Goal: Transaction & Acquisition: Purchase product/service

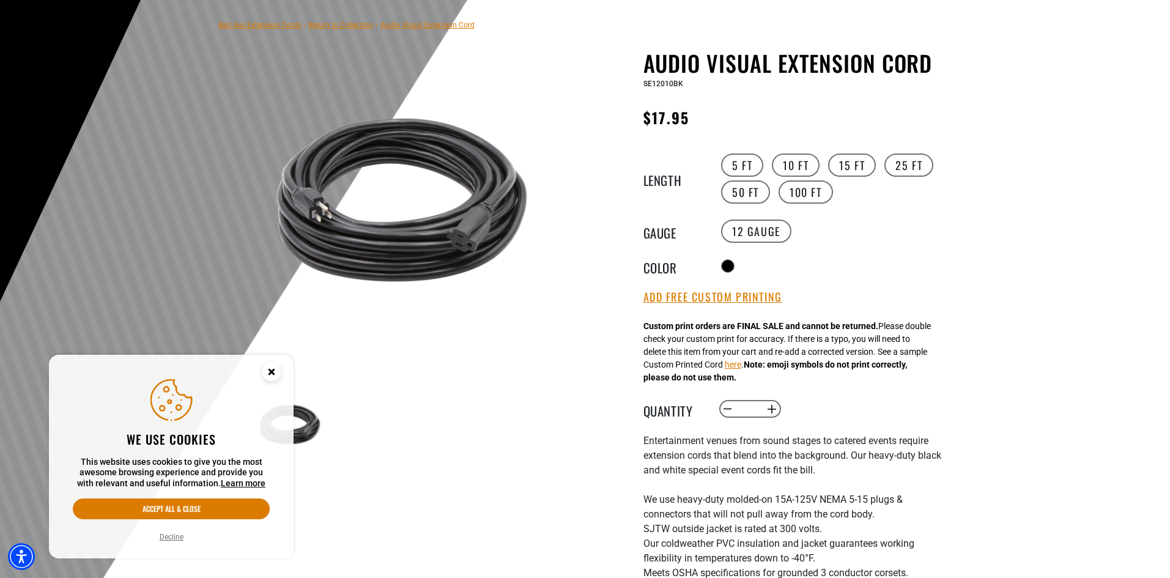
scroll to position [122, 0]
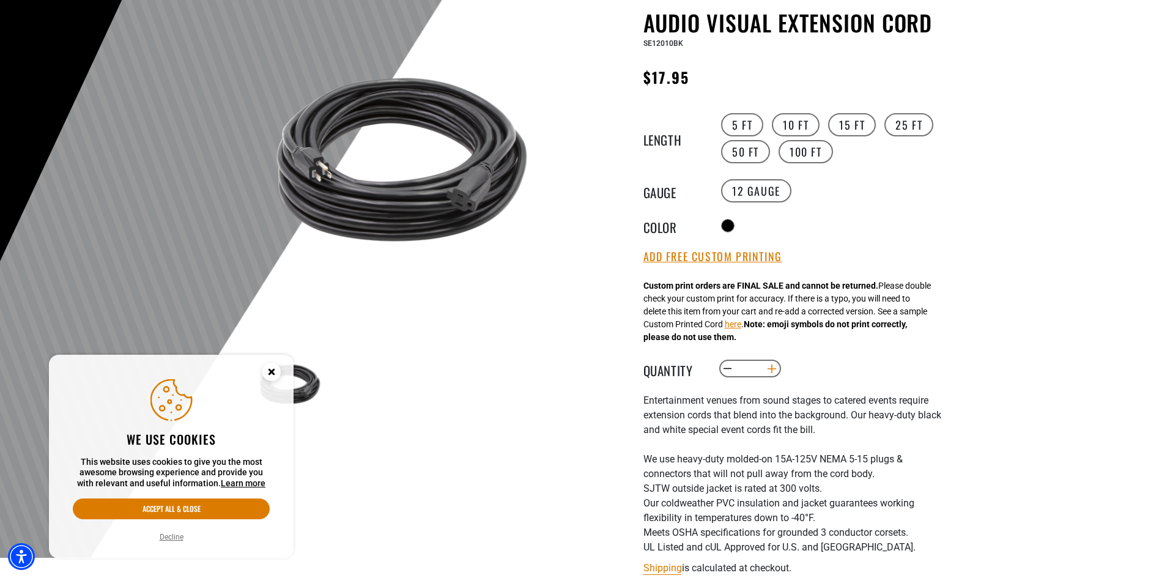
click at [772, 374] on button "Increase quantity for Audio Visual Extension Cord" at bounding box center [771, 368] width 19 height 21
click at [772, 372] on button "Increase quantity for Audio Visual Extension Cord" at bounding box center [771, 368] width 19 height 21
click at [772, 371] on button "Increase quantity for Audio Visual Extension Cord" at bounding box center [771, 368] width 19 height 21
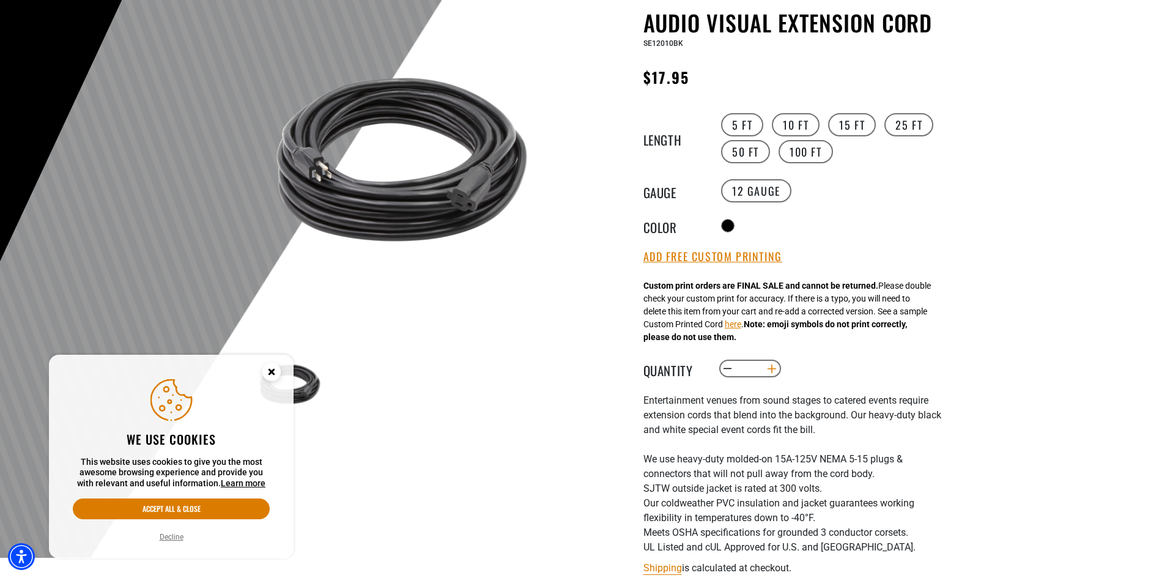
click at [771, 371] on button "Increase quantity for Audio Visual Extension Cord" at bounding box center [771, 368] width 19 height 21
click at [770, 371] on button "Increase quantity for Audio Visual Extension Cord" at bounding box center [771, 368] width 19 height 21
click at [769, 371] on button "Increase quantity for Audio Visual Extension Cord" at bounding box center [771, 368] width 19 height 21
click at [768, 368] on button "Increase quantity for Audio Visual Extension Cord" at bounding box center [771, 368] width 19 height 21
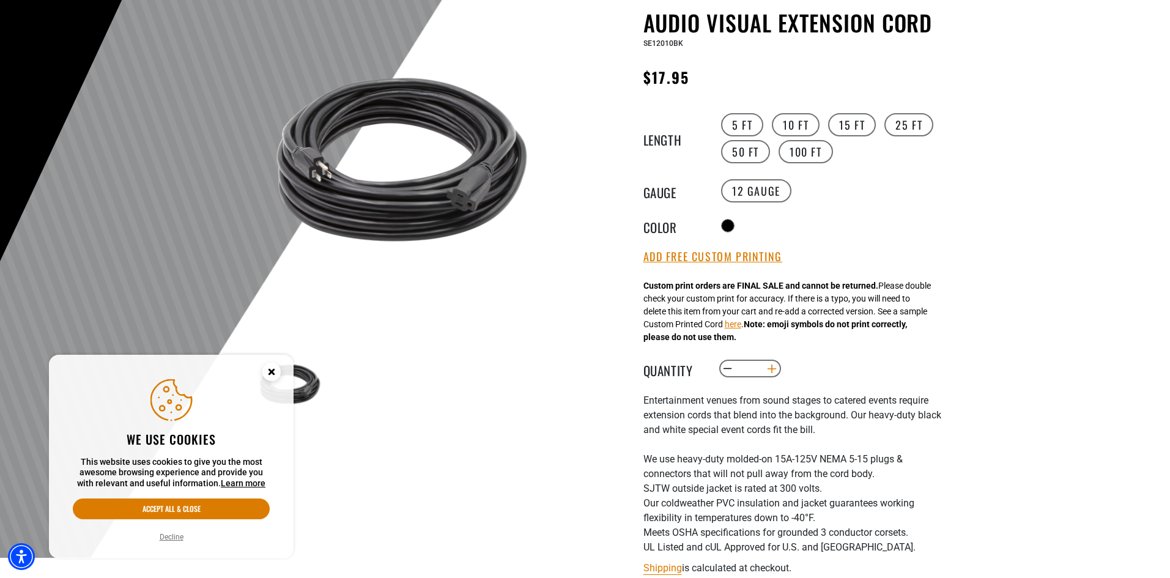
click at [767, 369] on button "Increase quantity for Audio Visual Extension Cord" at bounding box center [771, 368] width 19 height 21
click at [766, 371] on button "Increase quantity for Audio Visual Extension Cord" at bounding box center [771, 368] width 19 height 21
click at [766, 370] on button "Increase quantity for Audio Visual Extension Cord" at bounding box center [771, 368] width 19 height 21
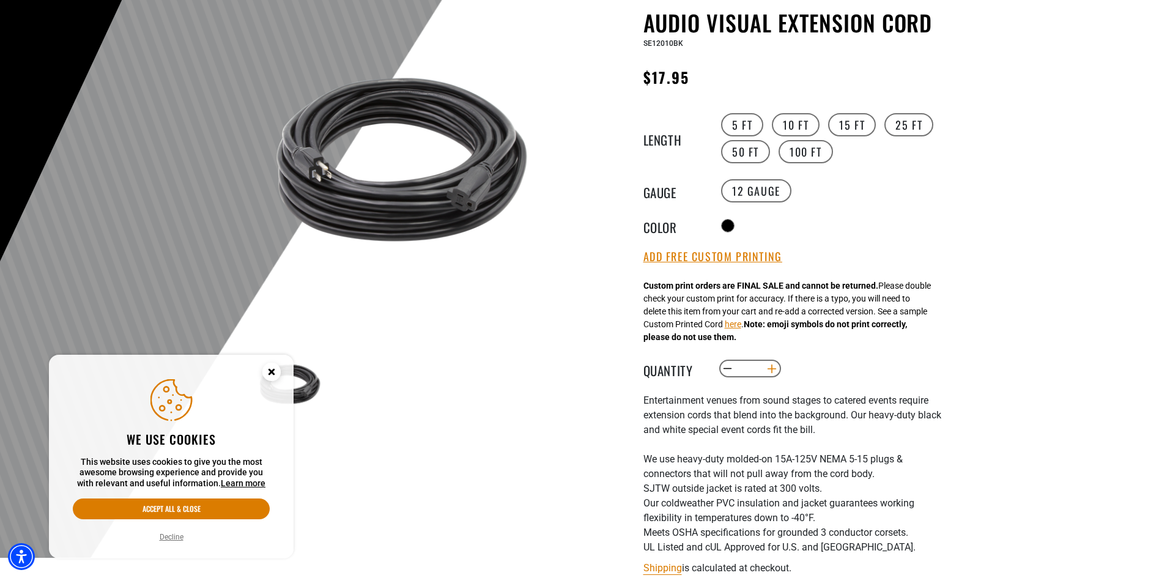
click at [766, 370] on button "Increase quantity for Audio Visual Extension Cord" at bounding box center [771, 368] width 19 height 21
click at [766, 369] on button "Increase quantity for Audio Visual Extension Cord" at bounding box center [771, 368] width 19 height 21
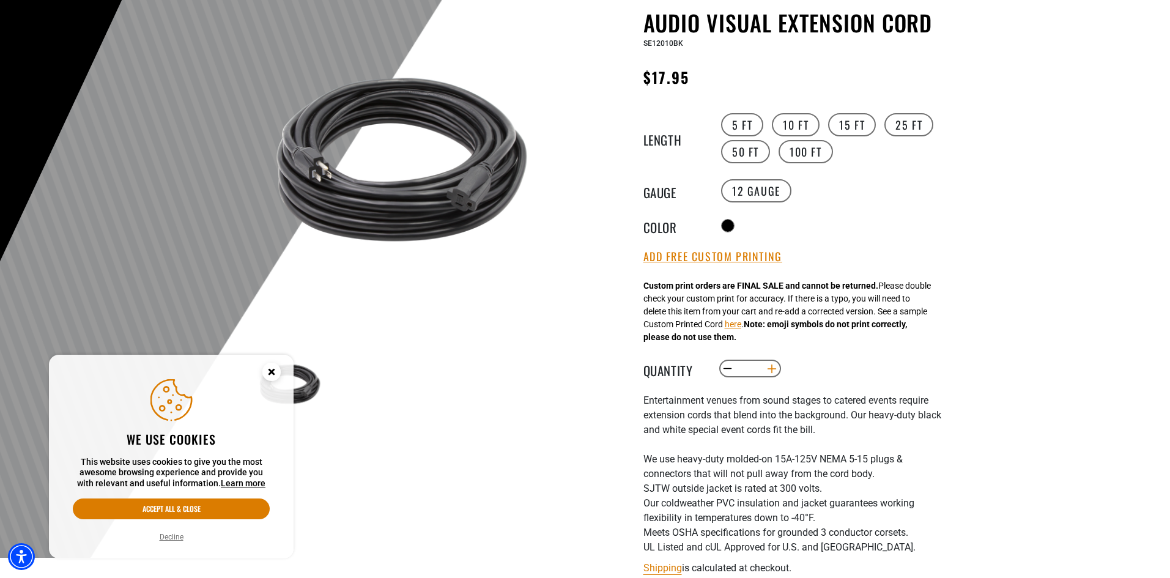
click at [765, 369] on button "Increase quantity for Audio Visual Extension Cord" at bounding box center [771, 368] width 19 height 21
click at [728, 369] on button "Decrease quantity for Audio Visual Extension Cord" at bounding box center [727, 368] width 19 height 21
click at [728, 368] on button "Decrease quantity for Audio Visual Extension Cord" at bounding box center [727, 368] width 19 height 21
click at [729, 368] on button "Decrease quantity for Audio Visual Extension Cord" at bounding box center [727, 368] width 19 height 21
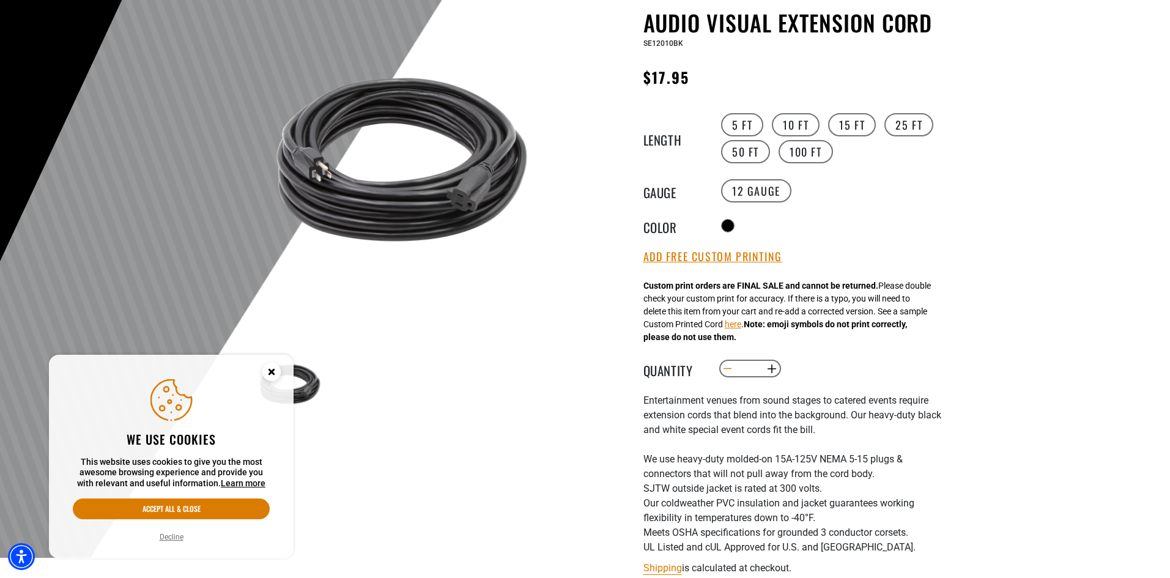
click at [729, 368] on button "Decrease quantity for Audio Visual Extension Cord" at bounding box center [727, 368] width 19 height 21
click at [729, 369] on button "Decrease quantity for Audio Visual Extension Cord" at bounding box center [727, 368] width 19 height 21
click at [729, 367] on button "Decrease quantity for Audio Visual Extension Cord" at bounding box center [727, 368] width 19 height 21
click at [728, 367] on button "Decrease quantity for Audio Visual Extension Cord" at bounding box center [727, 368] width 19 height 21
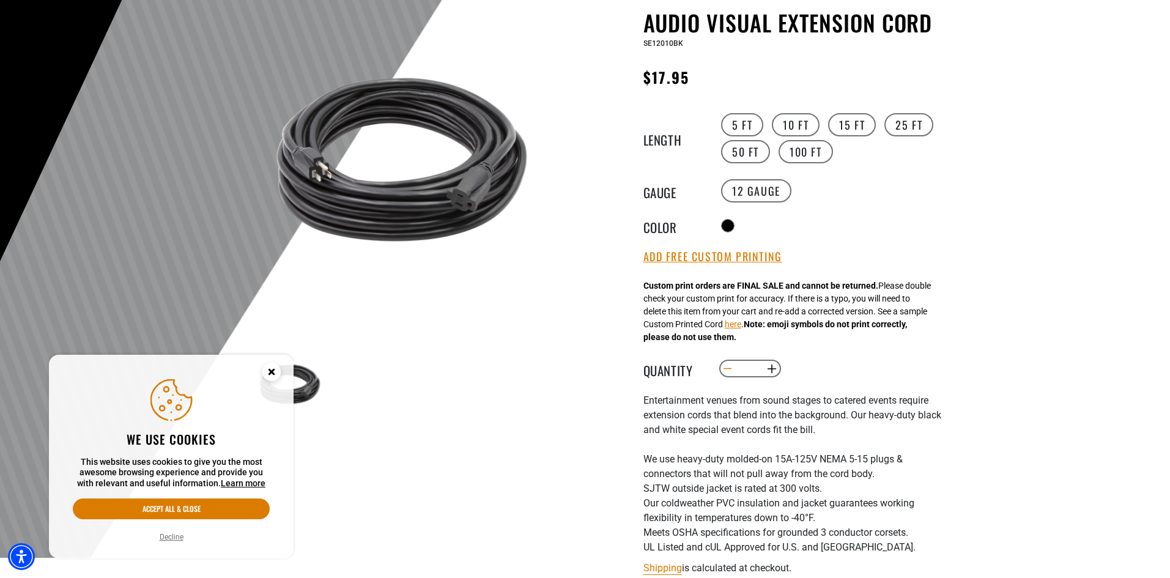
click at [728, 367] on button "Decrease quantity for Audio Visual Extension Cord" at bounding box center [727, 368] width 19 height 21
click at [728, 366] on button "Decrease quantity for Audio Visual Extension Cord" at bounding box center [727, 368] width 19 height 21
click at [727, 365] on button "Decrease quantity for Audio Visual Extension Cord" at bounding box center [727, 368] width 19 height 21
click at [727, 364] on button "Decrease quantity for Audio Visual Extension Cord" at bounding box center [727, 368] width 19 height 21
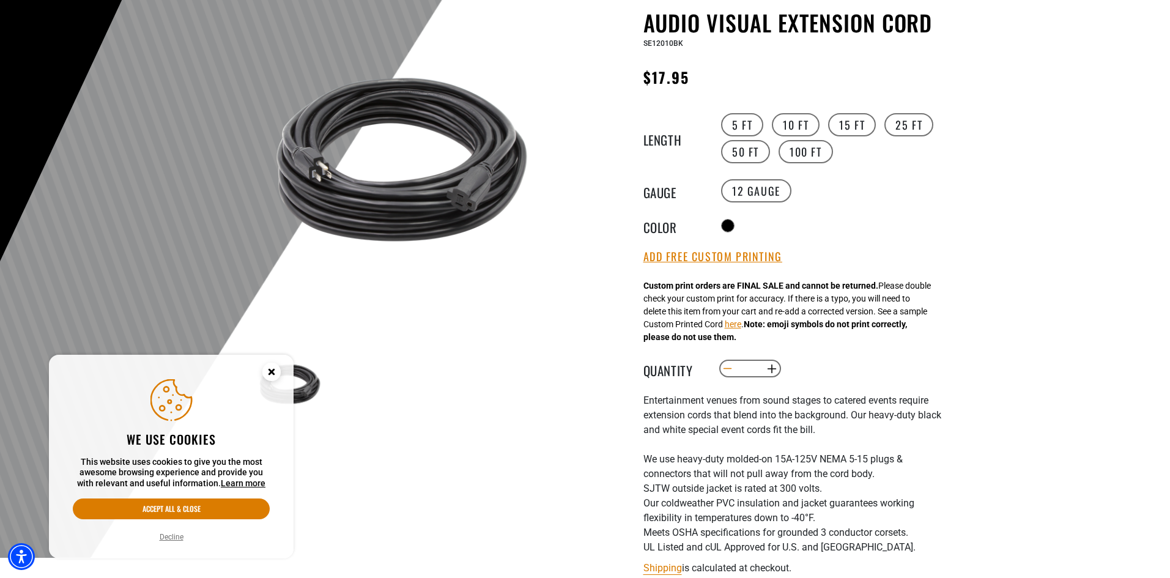
click at [728, 367] on button "Decrease quantity for Audio Visual Extension Cord" at bounding box center [727, 368] width 19 height 21
click at [729, 367] on button "Decrease quantity for Audio Visual Extension Cord" at bounding box center [727, 368] width 19 height 21
click at [728, 365] on button "Decrease quantity for Audio Visual Extension Cord" at bounding box center [727, 368] width 19 height 21
click at [727, 366] on button "Decrease quantity for Audio Visual Extension Cord" at bounding box center [727, 368] width 19 height 21
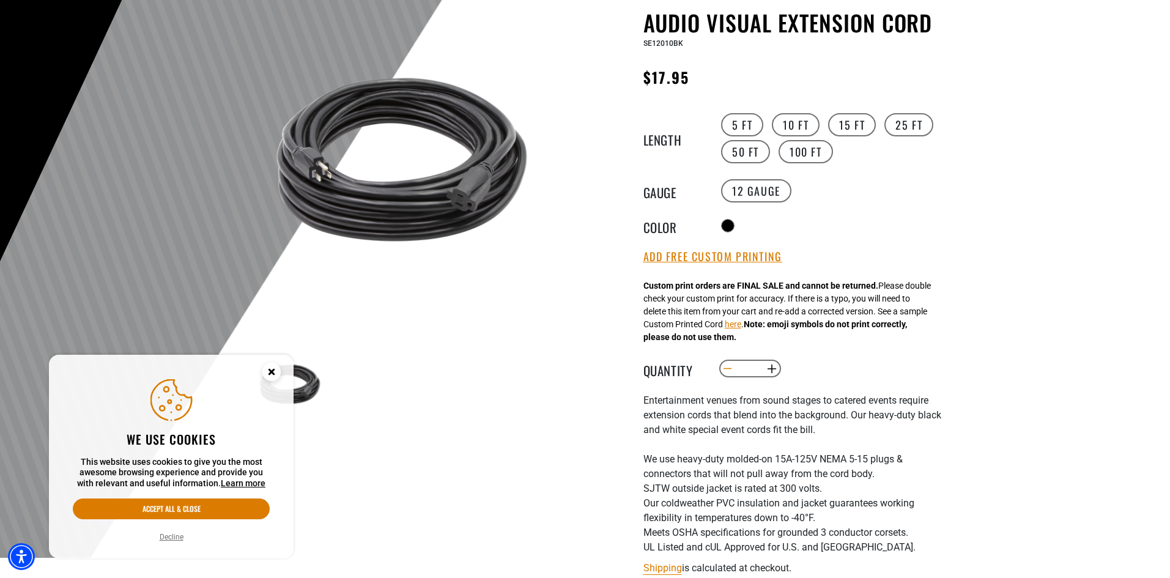
click at [726, 365] on button "Decrease quantity for Audio Visual Extension Cord" at bounding box center [727, 368] width 19 height 21
type input "*"
click at [726, 366] on button "Decrease quantity for Audio Visual Extension Cord" at bounding box center [727, 368] width 19 height 21
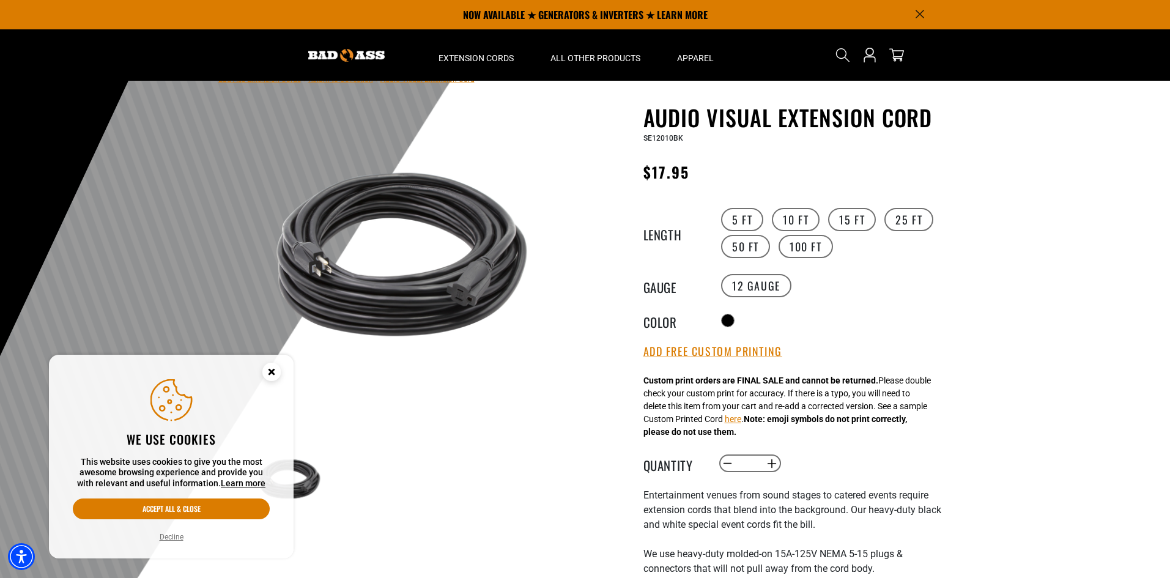
scroll to position [0, 0]
